Goal: Task Accomplishment & Management: Complete application form

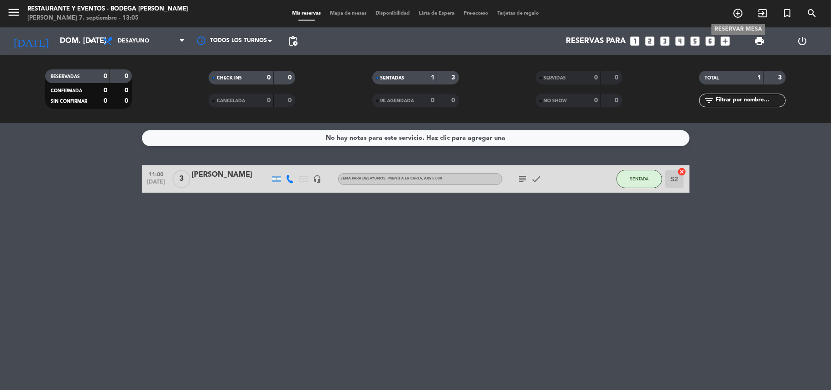
click at [740, 9] on icon "add_circle_outline" at bounding box center [737, 13] width 11 height 11
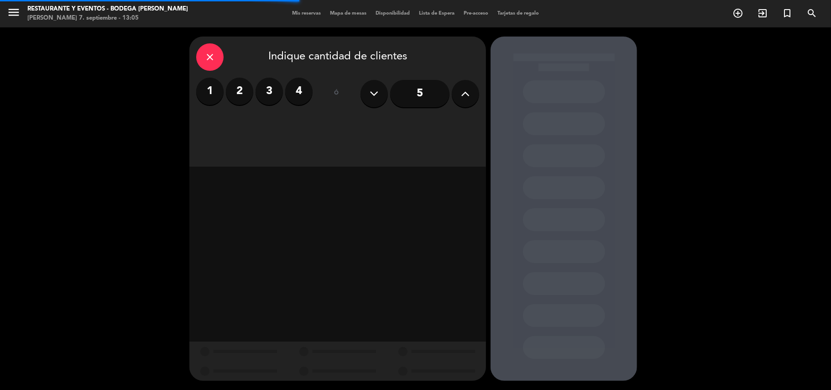
click at [266, 91] on label "3" at bounding box center [268, 91] width 27 height 27
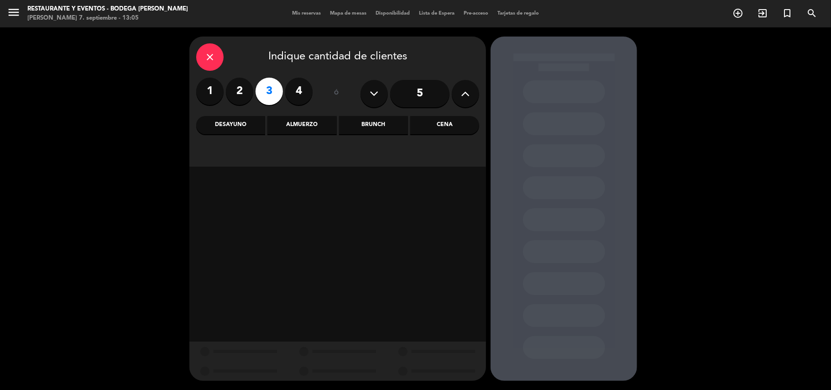
drag, startPoint x: 309, startPoint y: 125, endPoint x: 325, endPoint y: 130, distance: 17.2
click at [309, 125] on div "Almuerzo" at bounding box center [301, 125] width 69 height 18
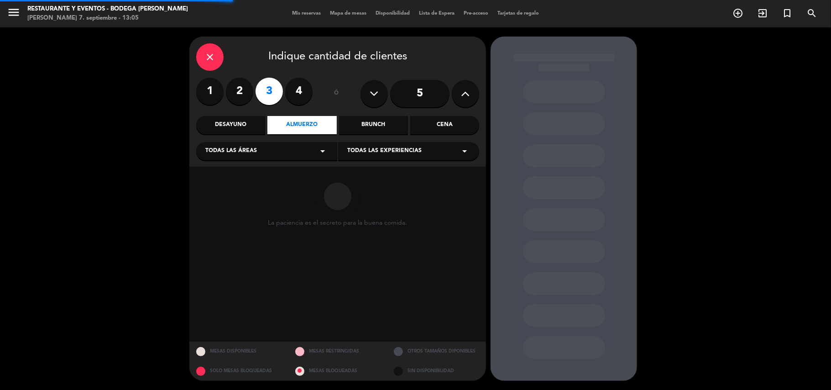
click at [369, 156] on div "Todas las experiencias arrow_drop_down" at bounding box center [408, 151] width 141 height 18
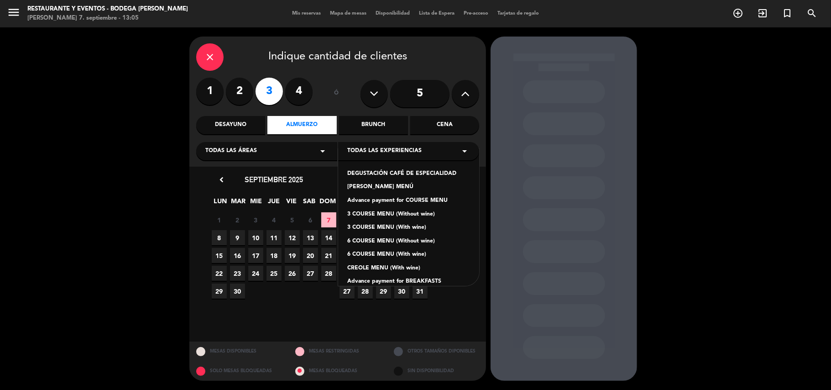
click at [394, 199] on div "Advance payment for COURSE MENU" at bounding box center [408, 200] width 123 height 9
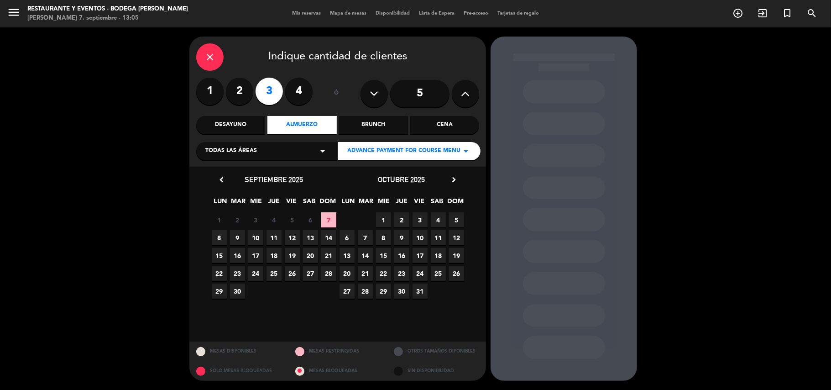
click at [323, 220] on span "7" at bounding box center [328, 219] width 15 height 15
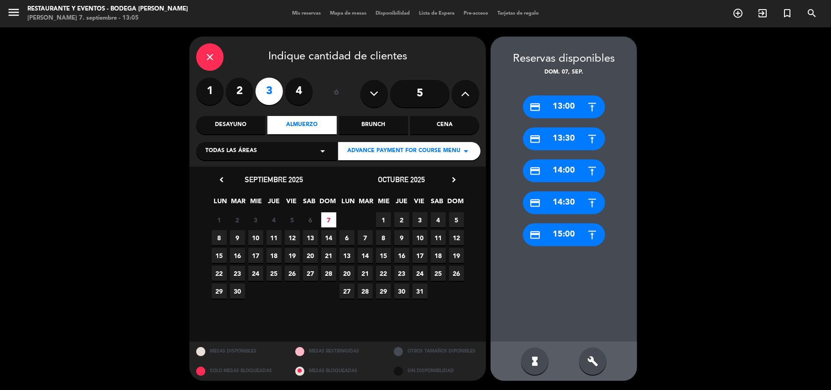
drag, startPoint x: 570, startPoint y: 106, endPoint x: 443, endPoint y: 112, distance: 126.5
click at [568, 107] on div "credit_card 13:00" at bounding box center [564, 106] width 82 height 23
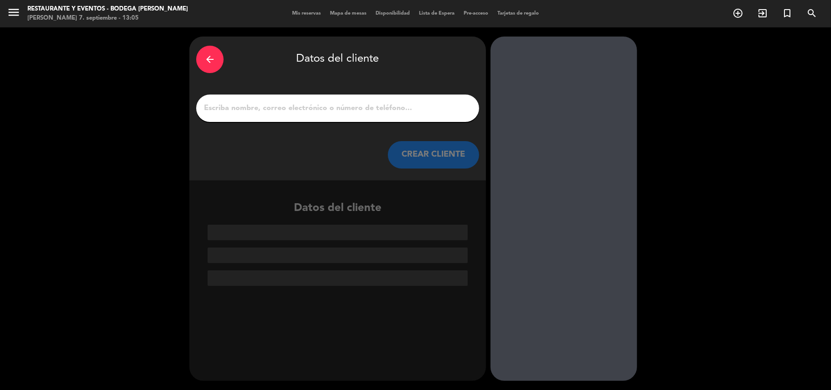
click at [428, 111] on input "1" at bounding box center [337, 108] width 269 height 13
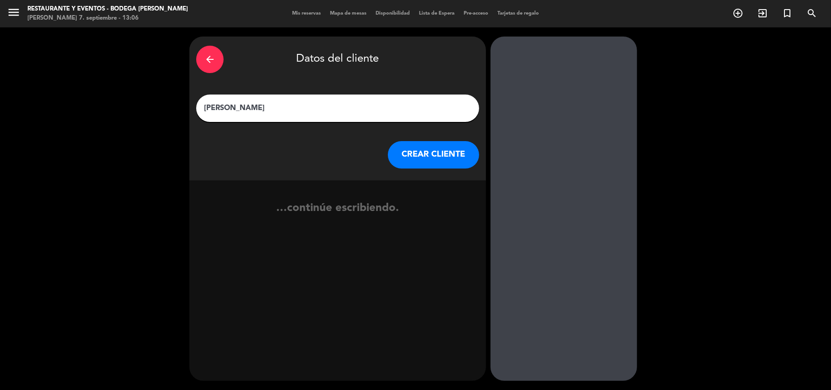
type input "[PERSON_NAME]"
click at [437, 150] on button "CREAR CLIENTE" at bounding box center [433, 154] width 91 height 27
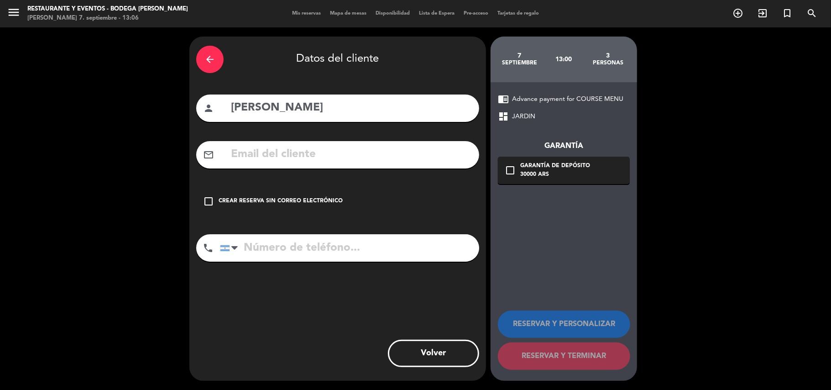
drag, startPoint x: 320, startPoint y: 195, endPoint x: 568, endPoint y: 313, distance: 274.7
click at [327, 203] on div "check_box_outline_blank Crear reserva sin correo electrónico" at bounding box center [337, 201] width 283 height 27
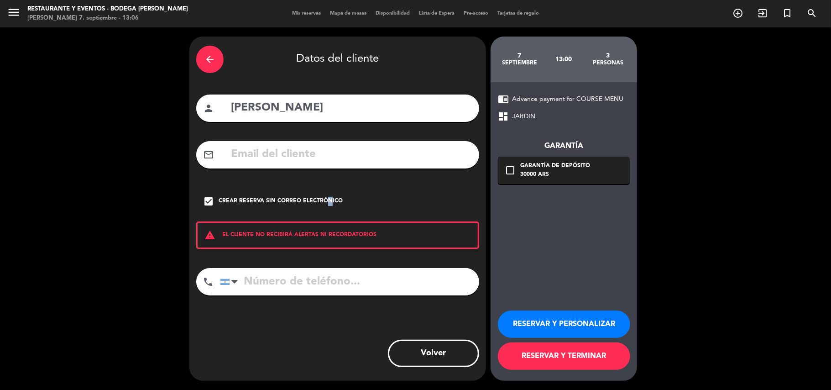
click at [581, 328] on button "RESERVAR Y PERSONALIZAR" at bounding box center [564, 323] width 132 height 27
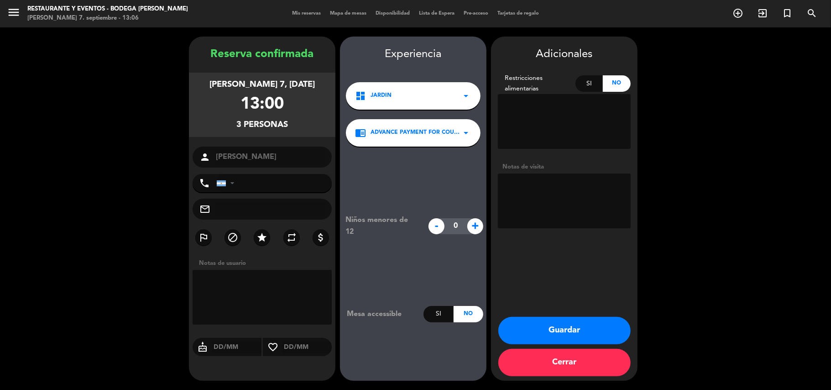
click at [578, 325] on button "Guardar" at bounding box center [564, 330] width 132 height 27
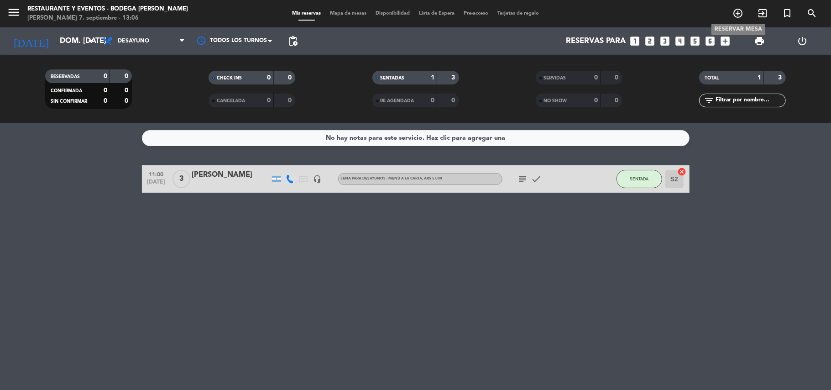
click at [741, 13] on icon "add_circle_outline" at bounding box center [737, 13] width 11 height 11
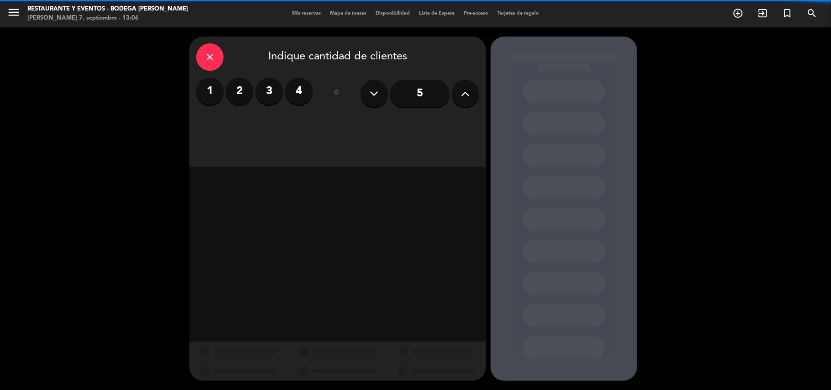
click at [237, 90] on label "2" at bounding box center [239, 91] width 27 height 27
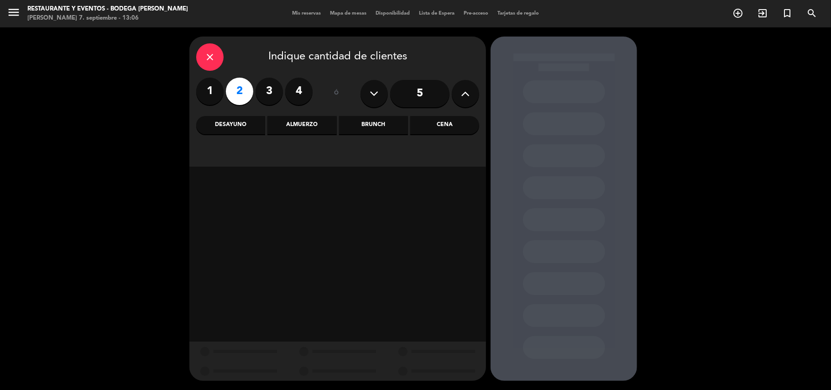
drag, startPoint x: 326, startPoint y: 128, endPoint x: 366, endPoint y: 135, distance: 40.7
click at [328, 128] on div "Almuerzo" at bounding box center [301, 125] width 69 height 18
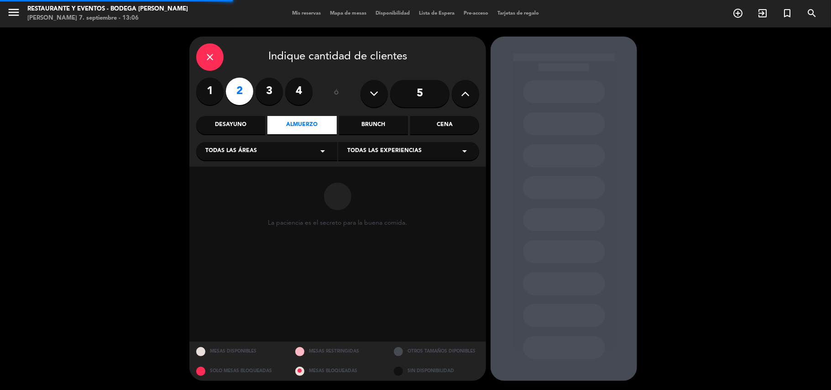
click at [371, 151] on span "Todas las experiencias" at bounding box center [384, 150] width 74 height 9
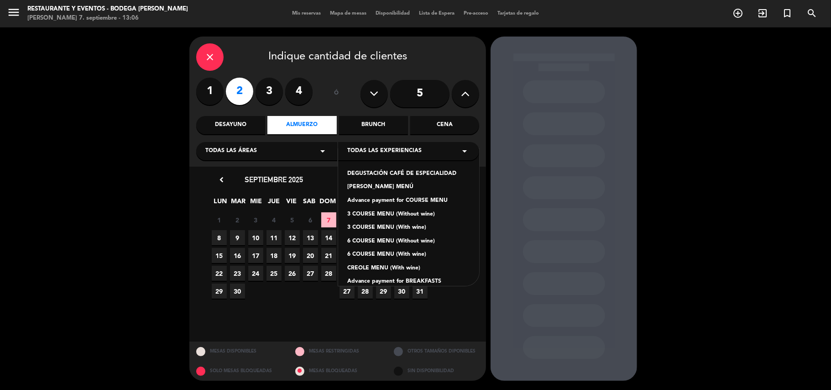
click at [414, 202] on div "Advance payment for COURSE MENU" at bounding box center [408, 200] width 123 height 9
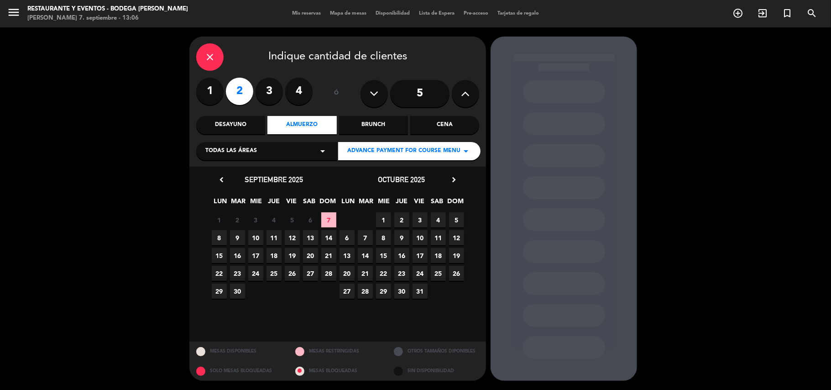
click at [333, 218] on span "7" at bounding box center [328, 219] width 15 height 15
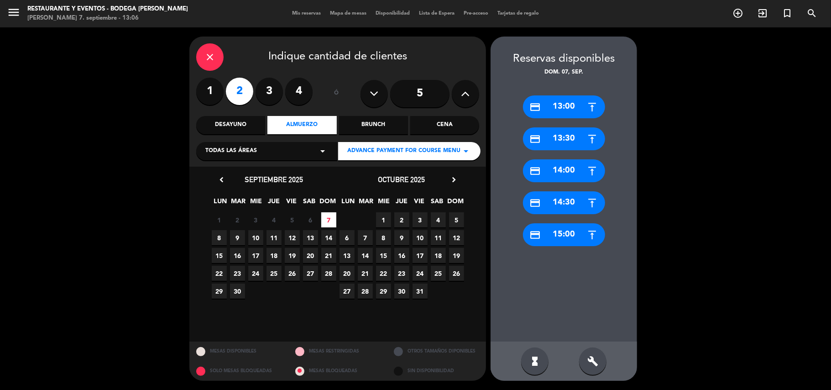
drag, startPoint x: 570, startPoint y: 112, endPoint x: 453, endPoint y: 111, distance: 117.2
click at [569, 112] on div "credit_card 13:00" at bounding box center [564, 106] width 82 height 23
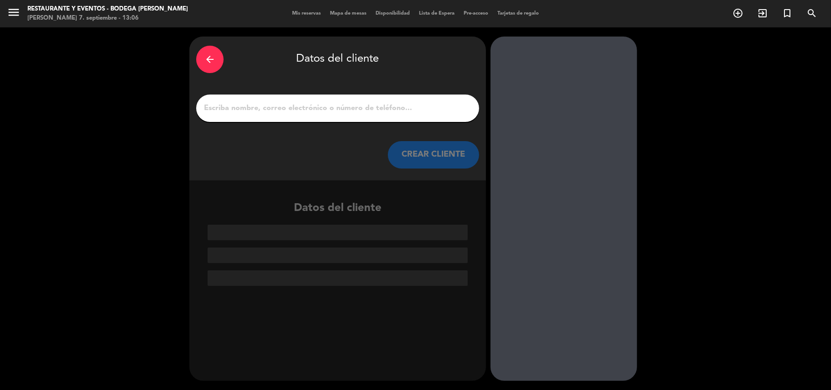
click at [413, 112] on input "1" at bounding box center [337, 108] width 269 height 13
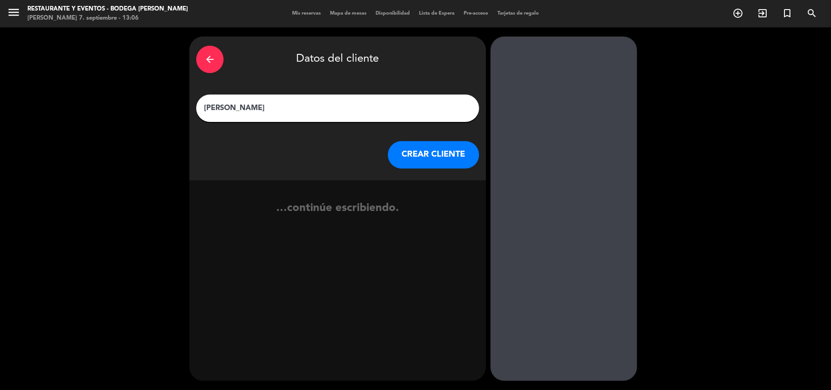
type input "[PERSON_NAME]"
drag, startPoint x: 427, startPoint y: 152, endPoint x: 424, endPoint y: 159, distance: 7.8
click at [424, 159] on button "CREAR CLIENTE" at bounding box center [433, 154] width 91 height 27
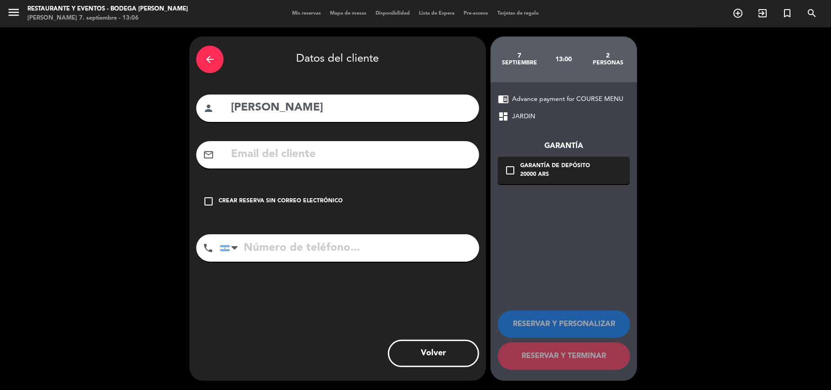
click at [328, 201] on div "Crear reserva sin correo electrónico" at bounding box center [281, 201] width 124 height 9
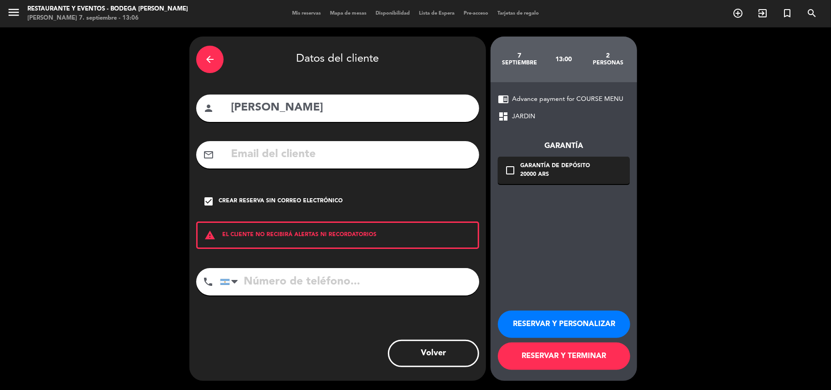
click at [333, 203] on div "Crear reserva sin correo electrónico" at bounding box center [281, 201] width 124 height 9
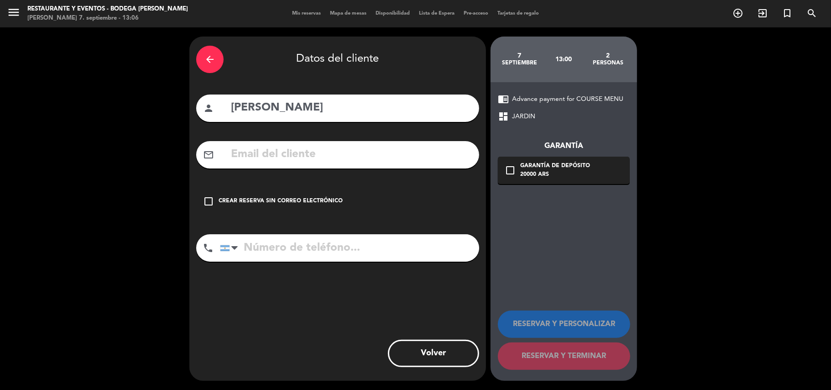
click at [336, 205] on div "Crear reserva sin correo electrónico" at bounding box center [281, 201] width 124 height 9
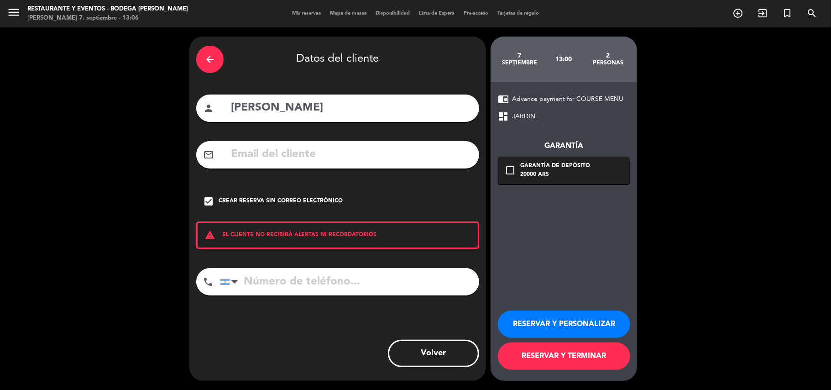
click at [559, 320] on button "RESERVAR Y PERSONALIZAR" at bounding box center [564, 323] width 132 height 27
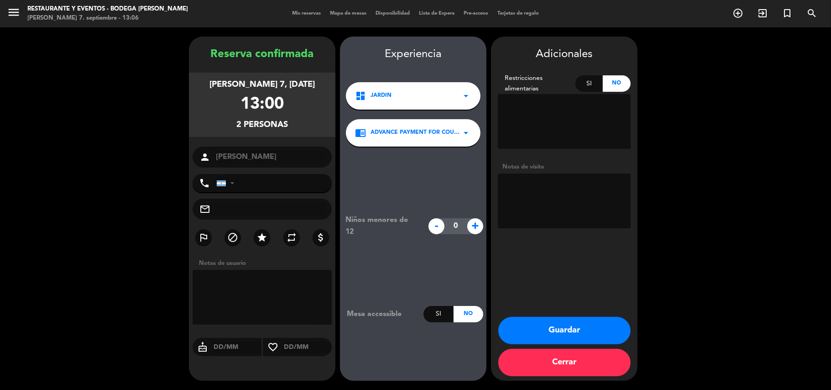
click at [533, 328] on button "Guardar" at bounding box center [564, 330] width 132 height 27
